Goal: Navigation & Orientation: Find specific page/section

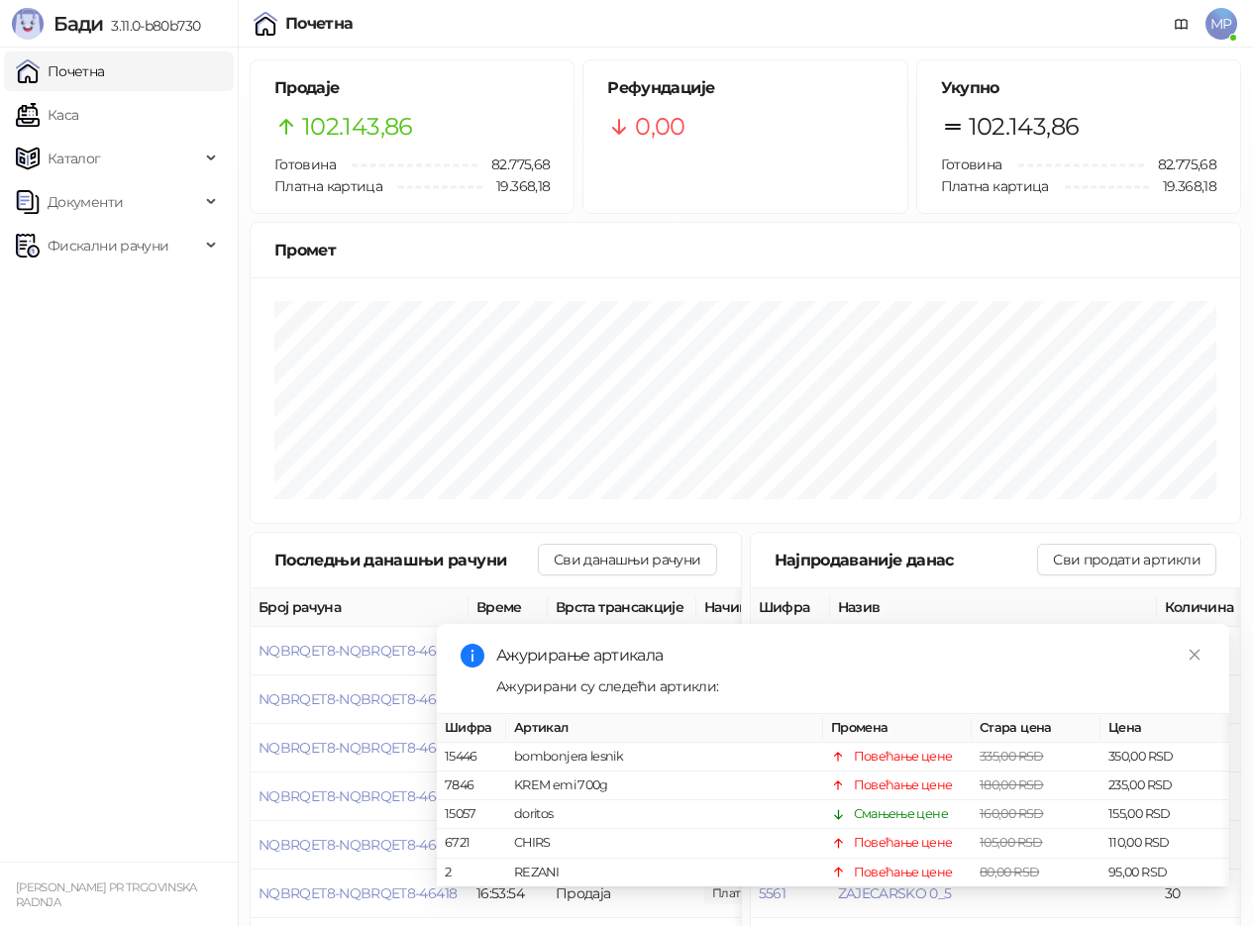
click at [72, 67] on link "Почетна" at bounding box center [60, 72] width 89 height 40
click at [56, 111] on link "Каса" at bounding box center [47, 115] width 62 height 40
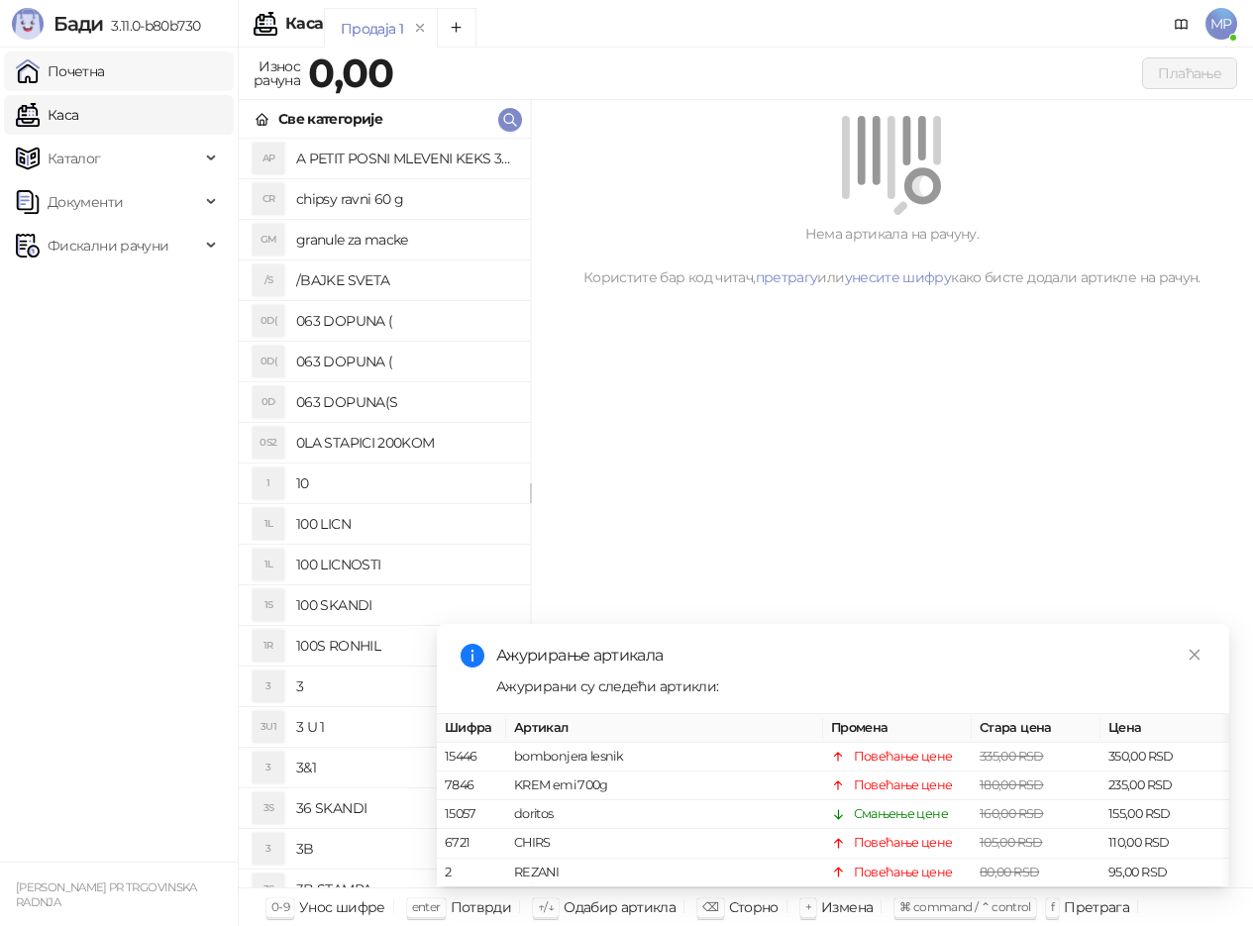
click at [83, 70] on link "Почетна" at bounding box center [60, 72] width 89 height 40
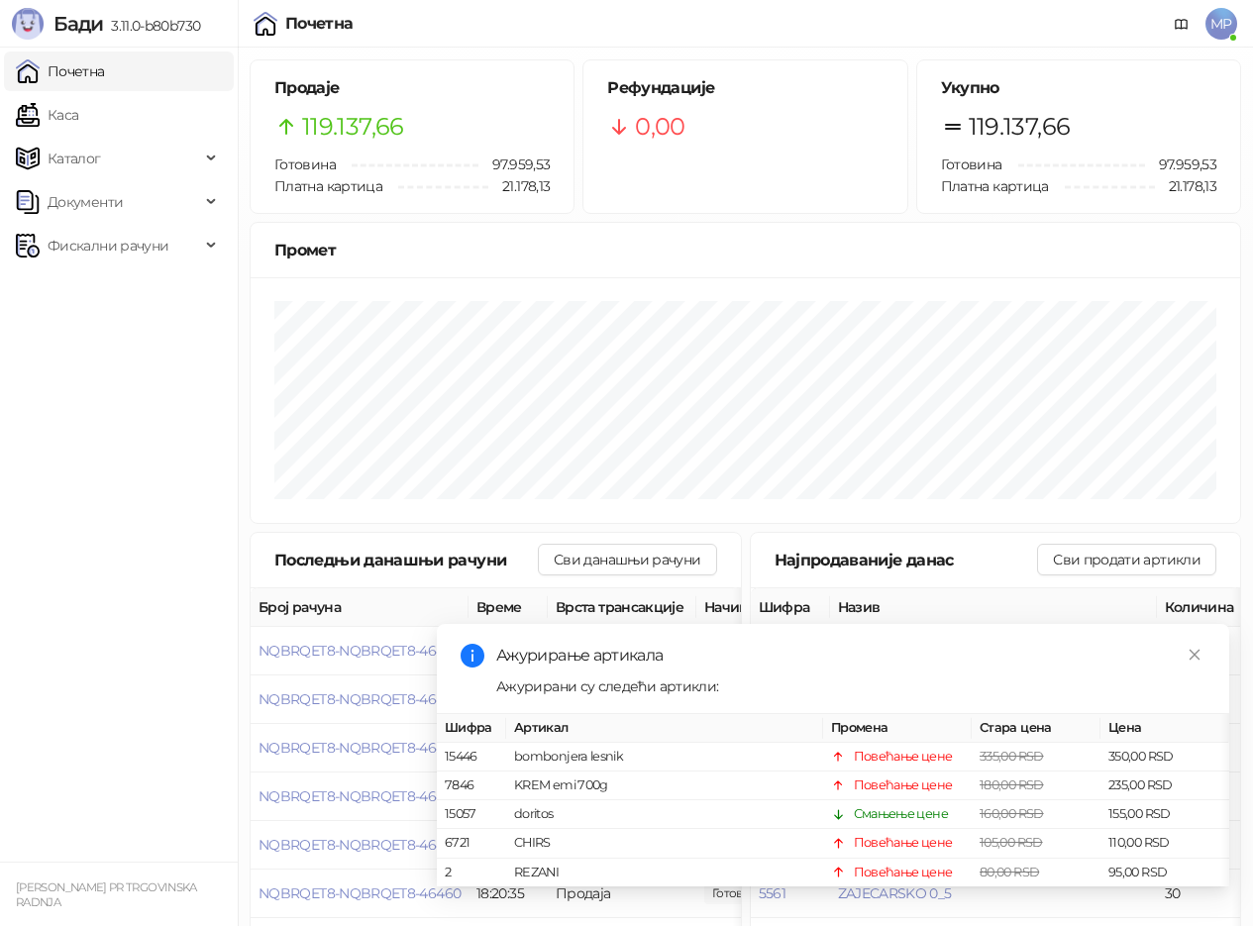
click at [63, 72] on link "Почетна" at bounding box center [60, 72] width 89 height 40
click at [94, 70] on link "Почетна" at bounding box center [60, 72] width 89 height 40
click at [67, 116] on link "Каса" at bounding box center [47, 115] width 62 height 40
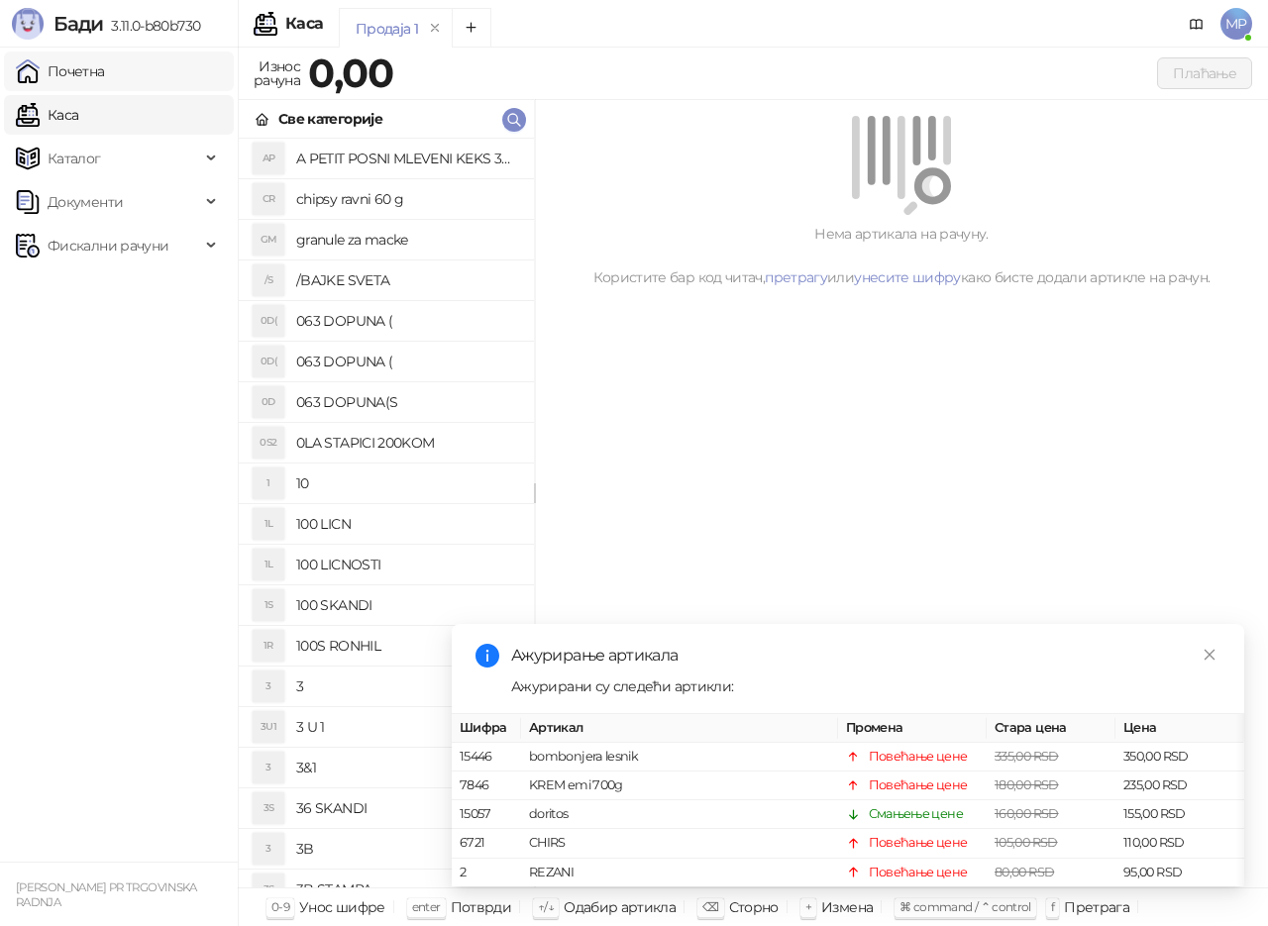
click at [81, 66] on link "Почетна" at bounding box center [60, 72] width 89 height 40
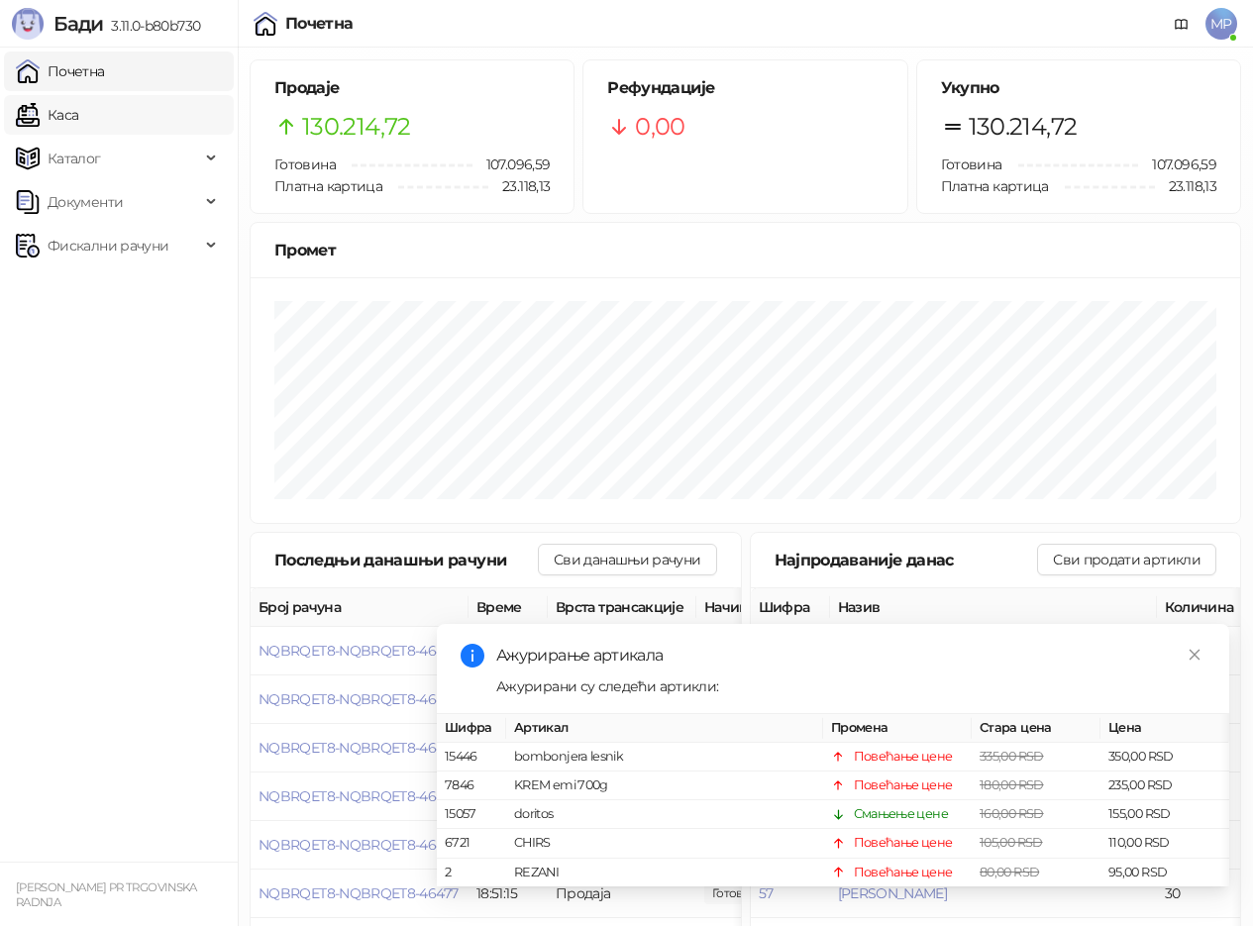
click at [52, 114] on link "Каса" at bounding box center [47, 115] width 62 height 40
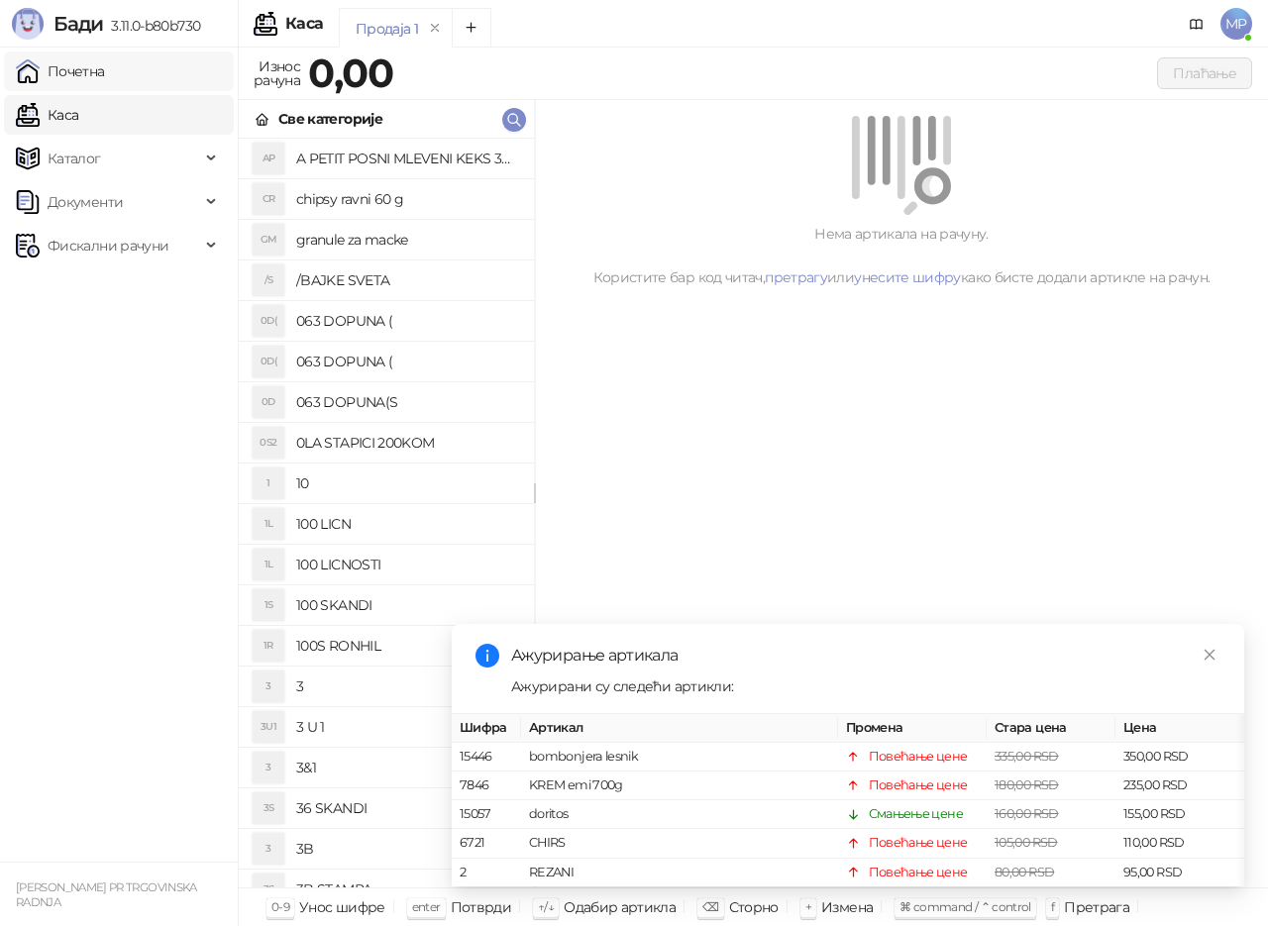
click at [84, 68] on link "Почетна" at bounding box center [60, 72] width 89 height 40
